Goal: Task Accomplishment & Management: Use online tool/utility

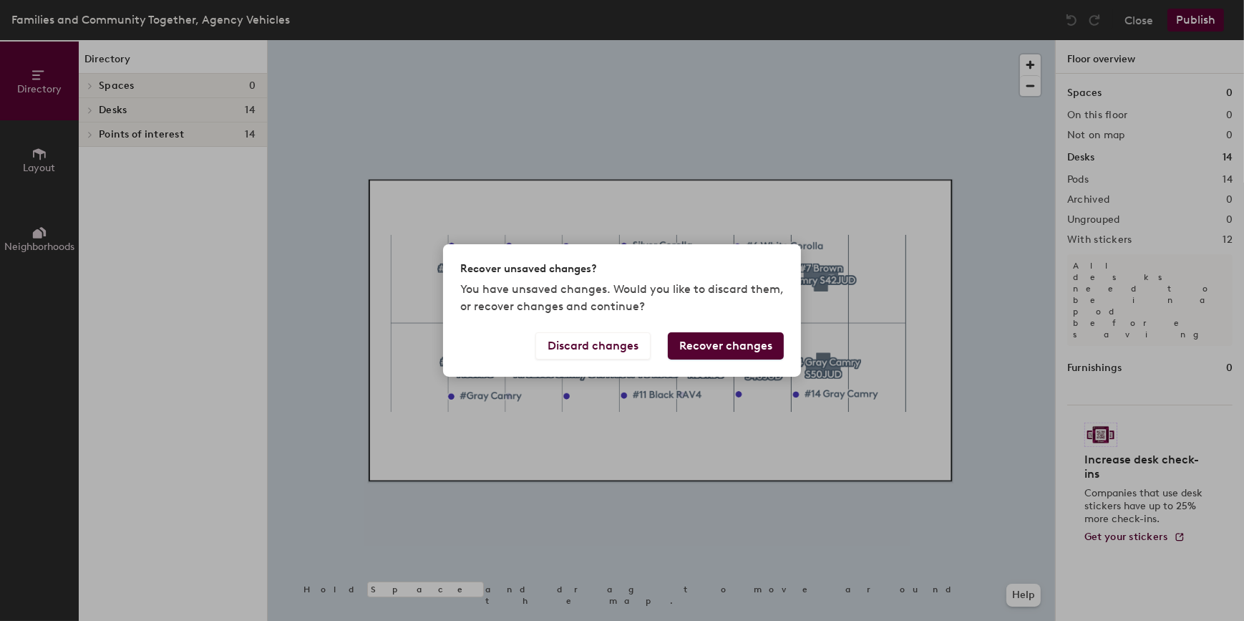
click at [1001, 273] on div "Recover unsaved changes? You have unsaved changes. Would you like to discard th…" at bounding box center [622, 310] width 1244 height 621
click at [568, 344] on button "Discard changes" at bounding box center [592, 345] width 115 height 27
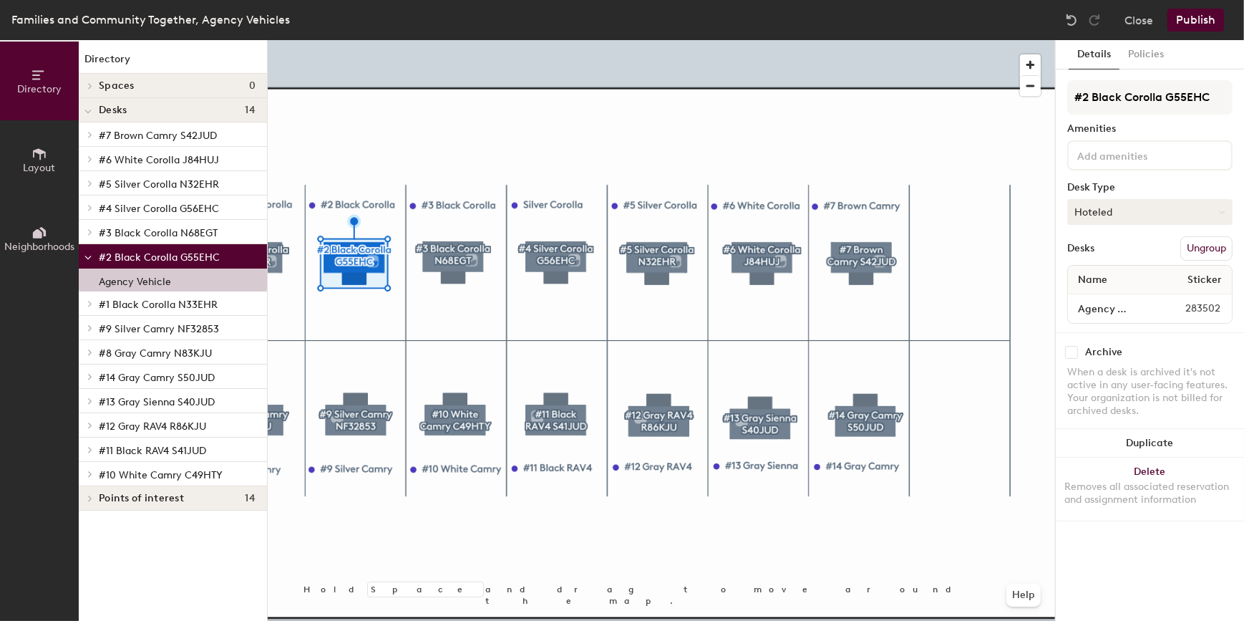
click at [1222, 214] on icon at bounding box center [1222, 212] width 6 height 6
click at [1112, 258] on div "Assigned" at bounding box center [1139, 256] width 143 height 21
click at [1202, 10] on button "Publish" at bounding box center [1195, 20] width 57 height 23
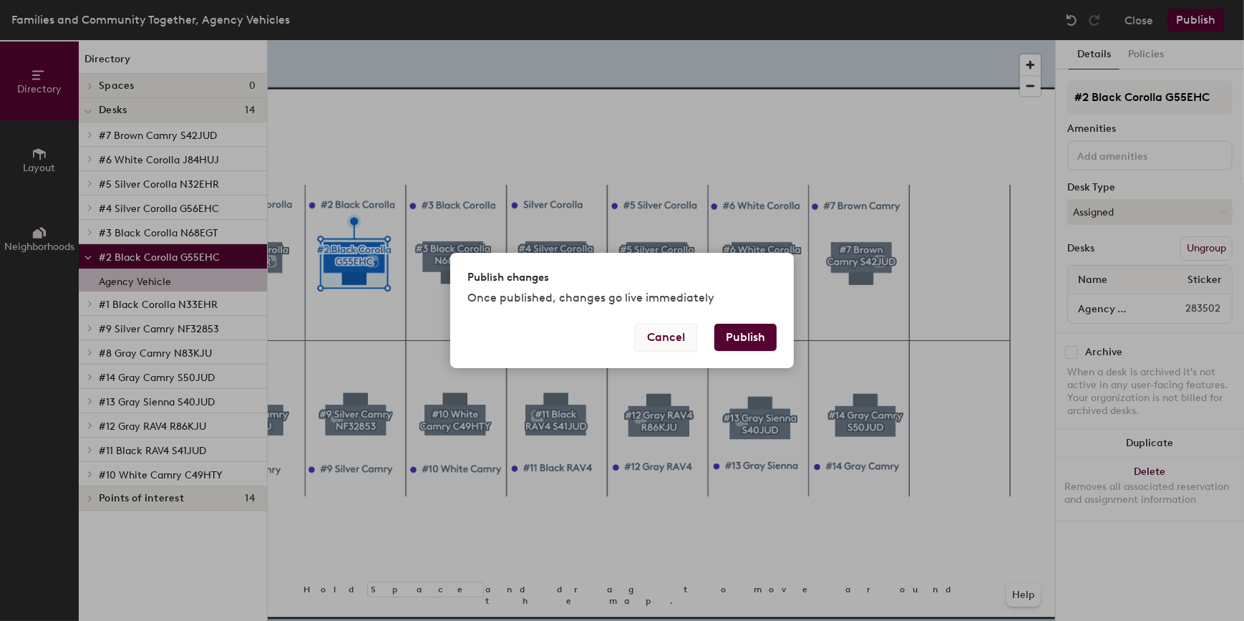
drag, startPoint x: 761, startPoint y: 336, endPoint x: 685, endPoint y: 336, distance: 75.9
click at [760, 336] on button "Publish" at bounding box center [745, 337] width 62 height 27
